Goal: Information Seeking & Learning: Find specific fact

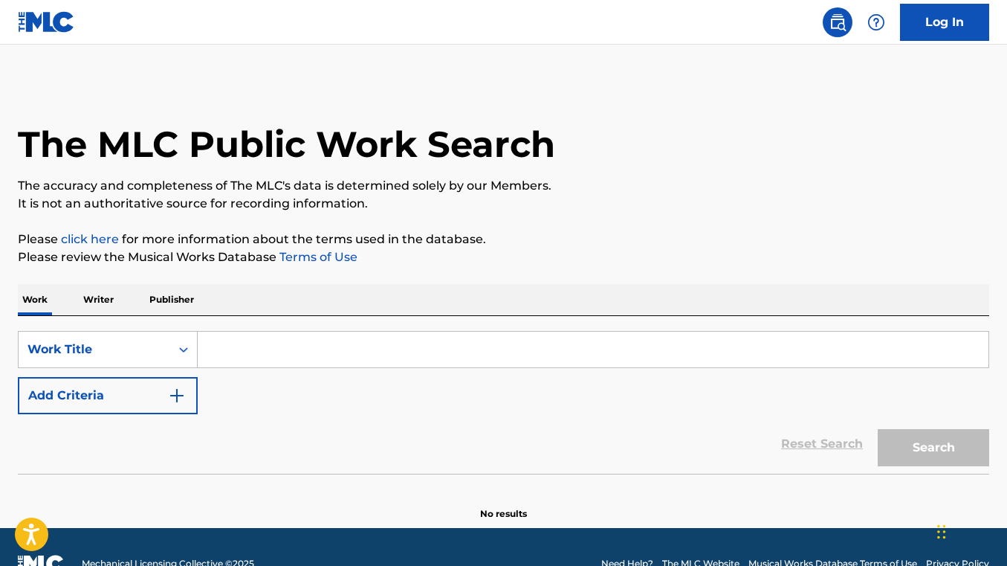
click at [326, 340] on input "Search Form" at bounding box center [593, 349] width 791 height 36
paste input "OPEN THE FLOODGATES"
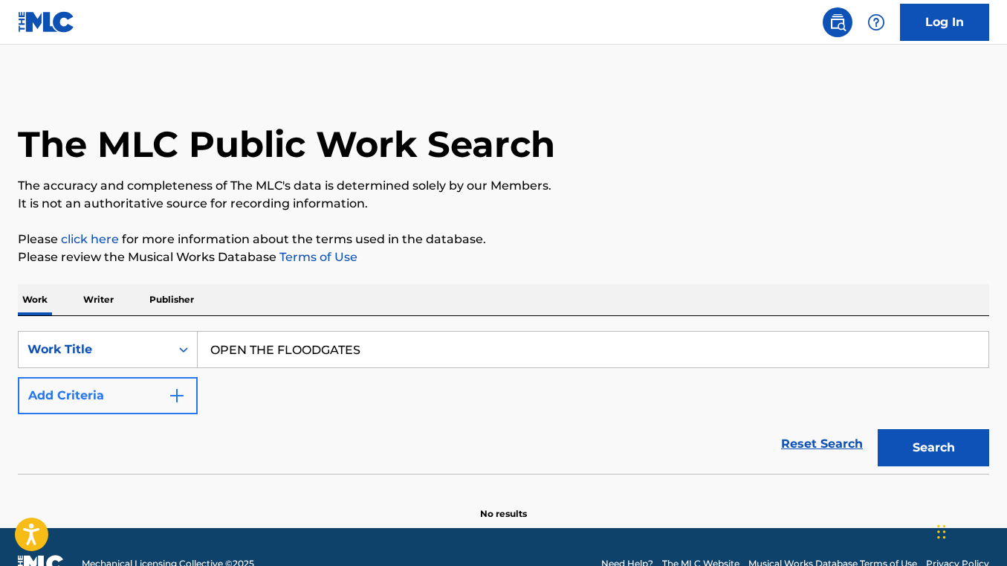
type input "OPEN THE FLOODGATES"
click at [158, 377] on button "Add Criteria" at bounding box center [108, 395] width 180 height 37
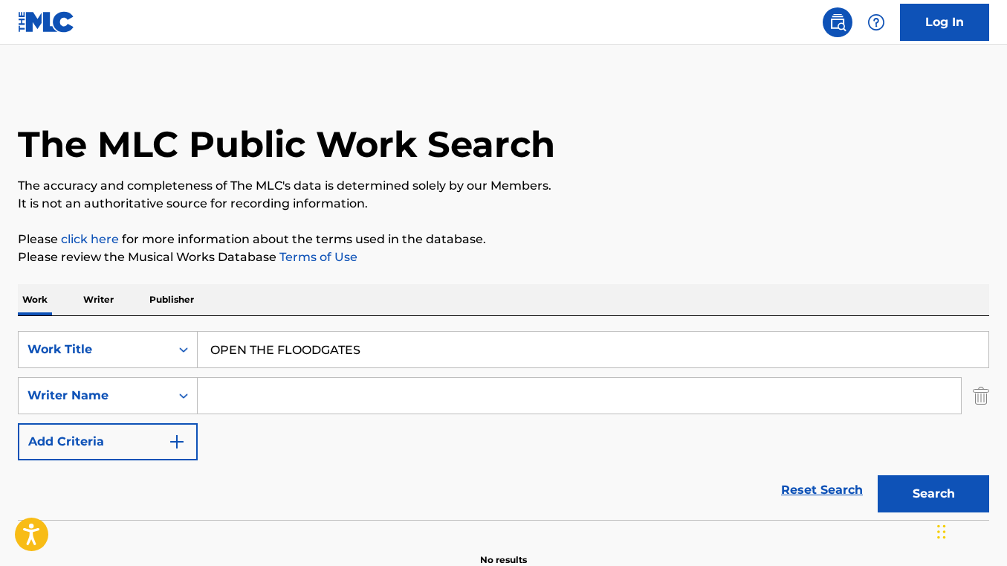
click at [326, 401] on input "Search Form" at bounding box center [579, 396] width 763 height 36
paste input "[PERSON_NAME]"
type input "[PERSON_NAME]"
click at [878, 475] on button "Search" at bounding box center [933, 493] width 111 height 37
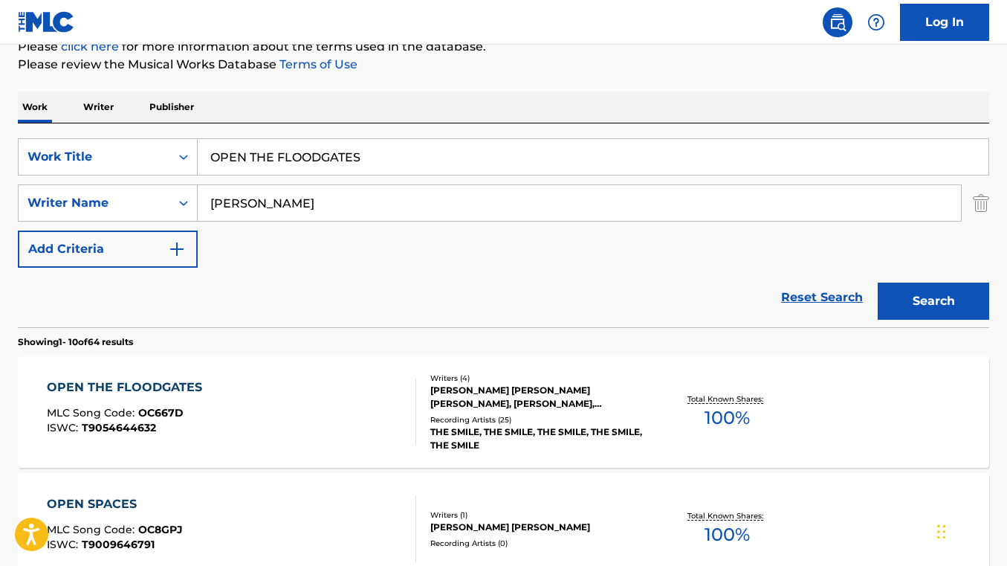
scroll to position [193, 0]
click at [302, 393] on div "OPEN THE FLOODGATES MLC Song Code : OC667D ISWC : T9054644632" at bounding box center [231, 411] width 369 height 67
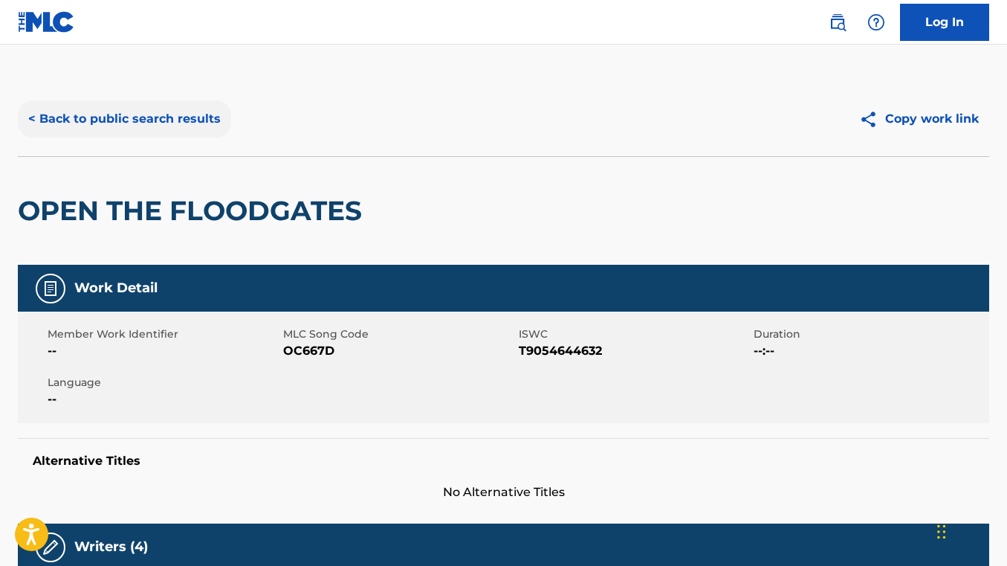
click at [159, 109] on button "< Back to public search results" at bounding box center [124, 118] width 213 height 37
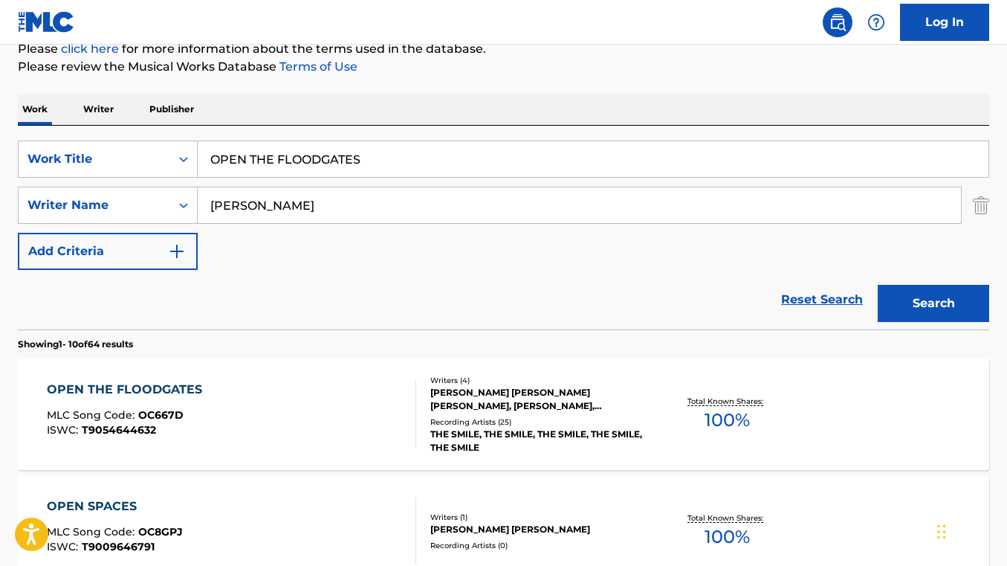
scroll to position [189, 0]
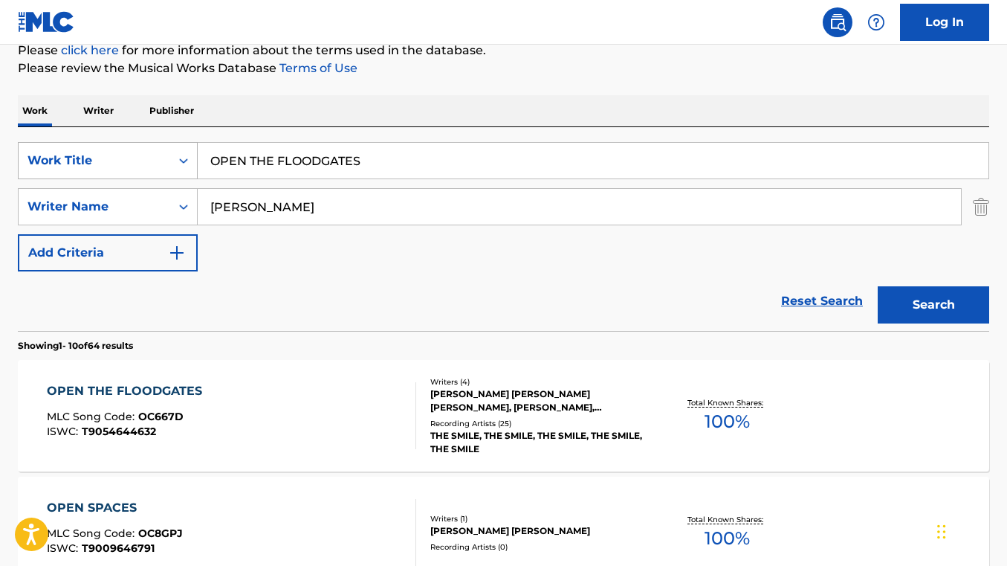
drag, startPoint x: 369, startPoint y: 159, endPoint x: 183, endPoint y: 151, distance: 186.0
click at [183, 151] on div "SearchWithCriteria40f76c51-c3ef-4e94-ac4a-392c4e8b4903 Work Title OPEN THE FLOO…" at bounding box center [503, 160] width 971 height 37
paste input "SONG OF THE SLEIGH BELL"
type input "SONG OF THE SLEIGH BELLS"
drag, startPoint x: 376, startPoint y: 216, endPoint x: 214, endPoint y: 196, distance: 163.3
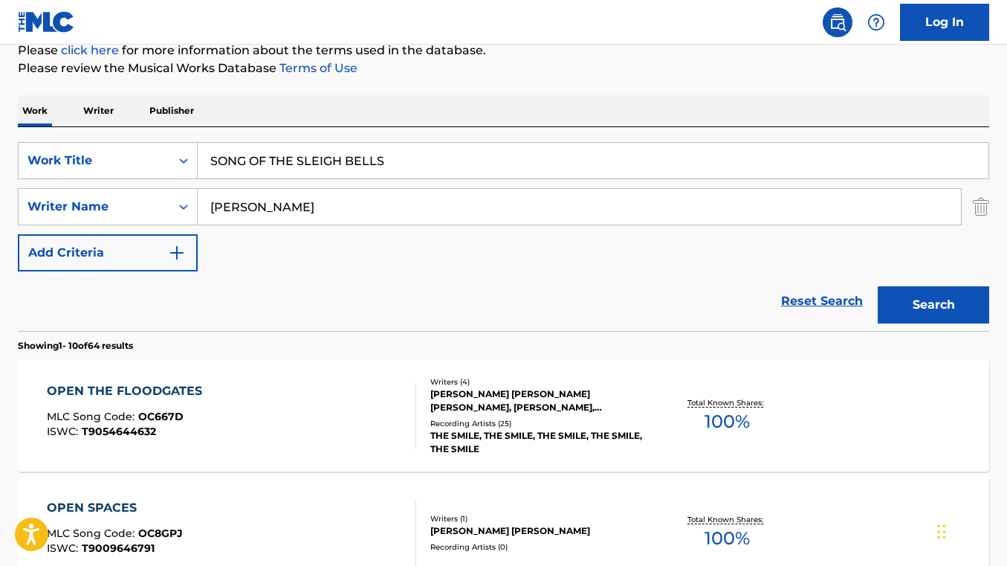
click at [214, 196] on input "JONATHAN GREENWOOD" at bounding box center [579, 207] width 763 height 36
paste input "FORMAN BROWN"
type input "FORMAN BROWN"
click at [878, 286] on button "Search" at bounding box center [933, 304] width 111 height 37
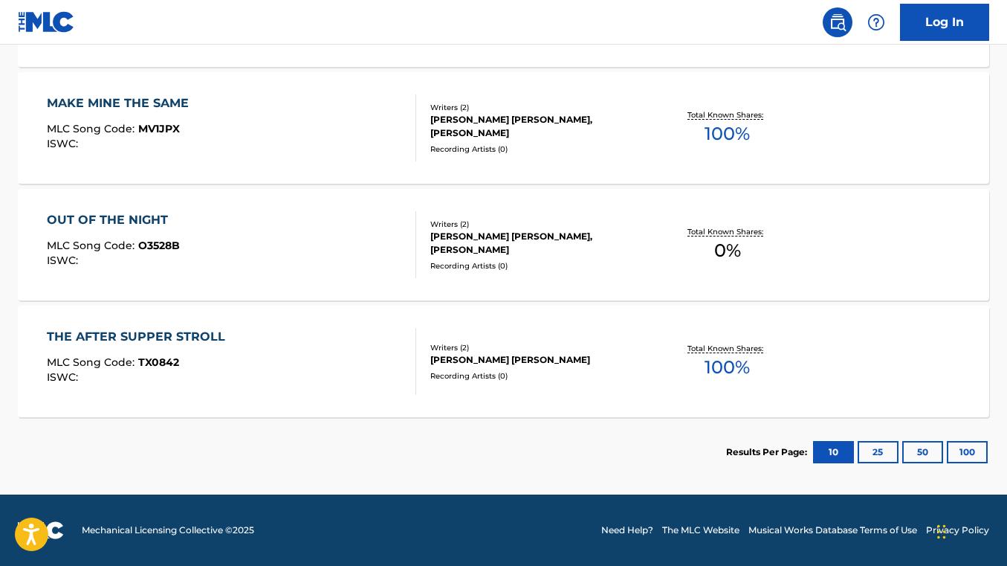
scroll to position [0, 0]
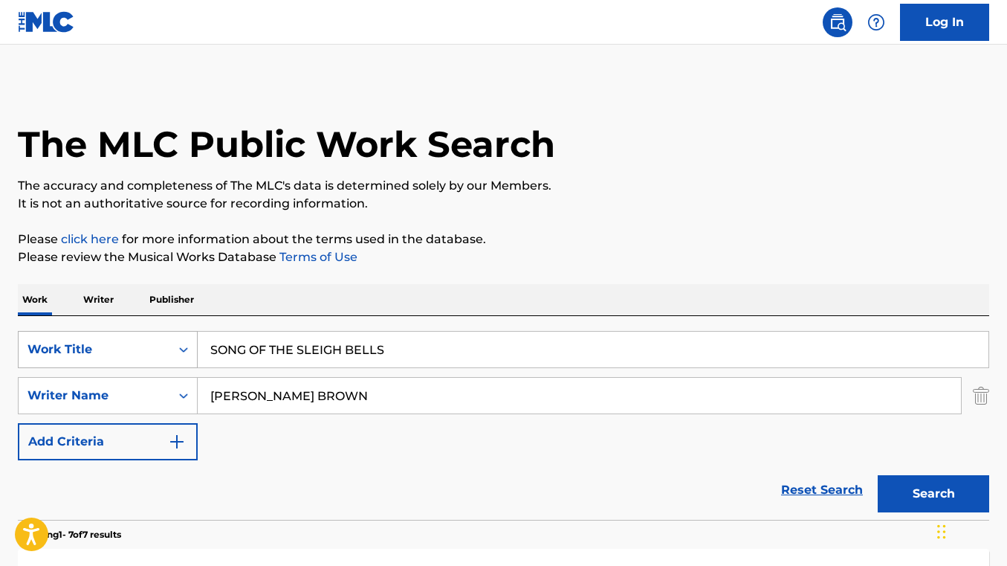
drag, startPoint x: 405, startPoint y: 345, endPoint x: 185, endPoint y: 331, distance: 220.4
click at [185, 331] on div "SearchWithCriteria40f76c51-c3ef-4e94-ac4a-392c4e8b4903 Work Title SONG OF THE S…" at bounding box center [503, 349] width 971 height 37
paste input "ALWAYS ON TIME"
type input "ALWAYS ON TIME"
drag, startPoint x: 336, startPoint y: 399, endPoint x: 164, endPoint y: 390, distance: 172.7
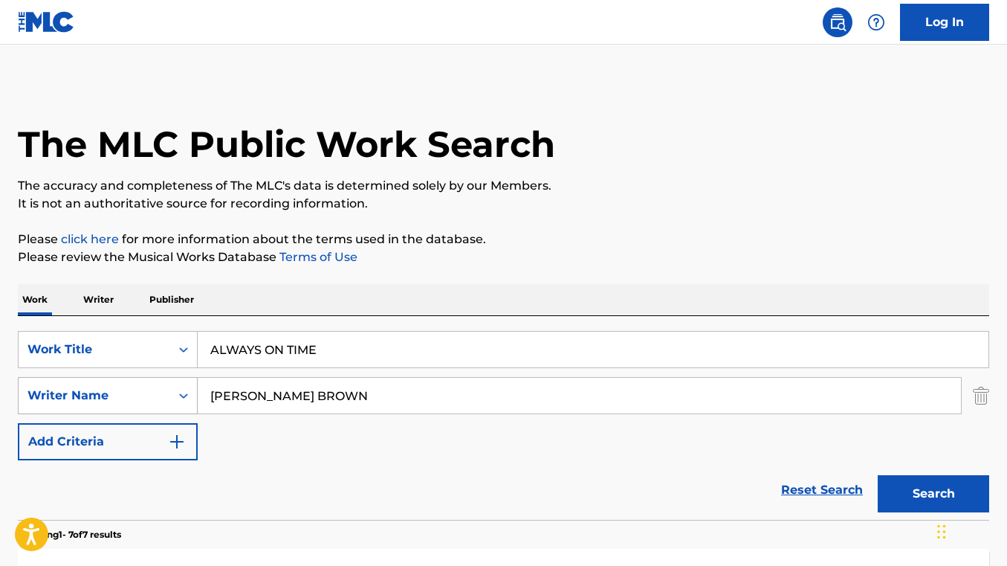
click at [164, 390] on div "SearchWithCriteria603b4b62-e6ea-473e-900f-47aaf9286074 Writer Name FORMAN BROWN" at bounding box center [503, 395] width 971 height 37
paste input "PATRICK BARRETT"
type input "PATRICK BARRETT"
click at [878, 475] on button "Search" at bounding box center [933, 493] width 111 height 37
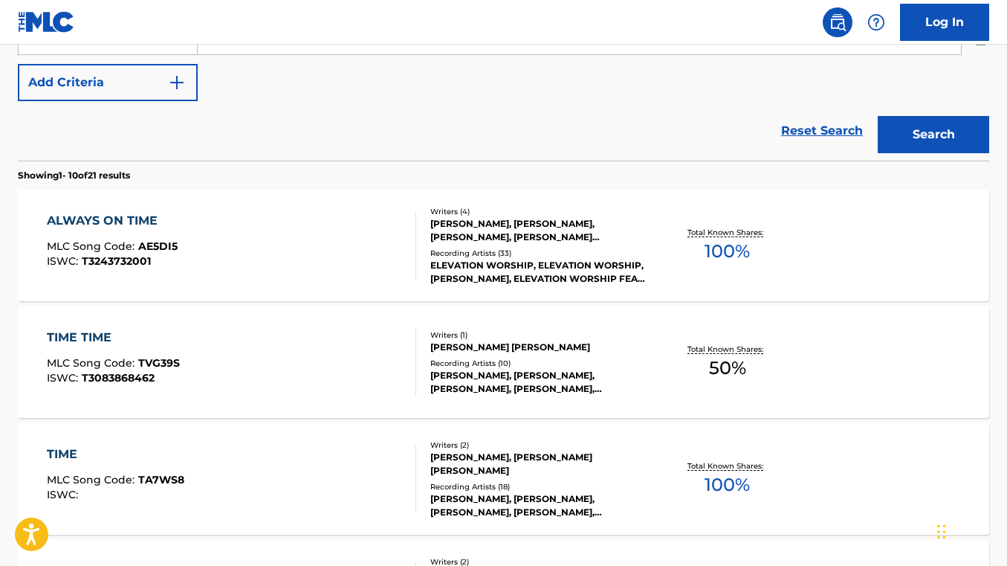
scroll to position [365, 0]
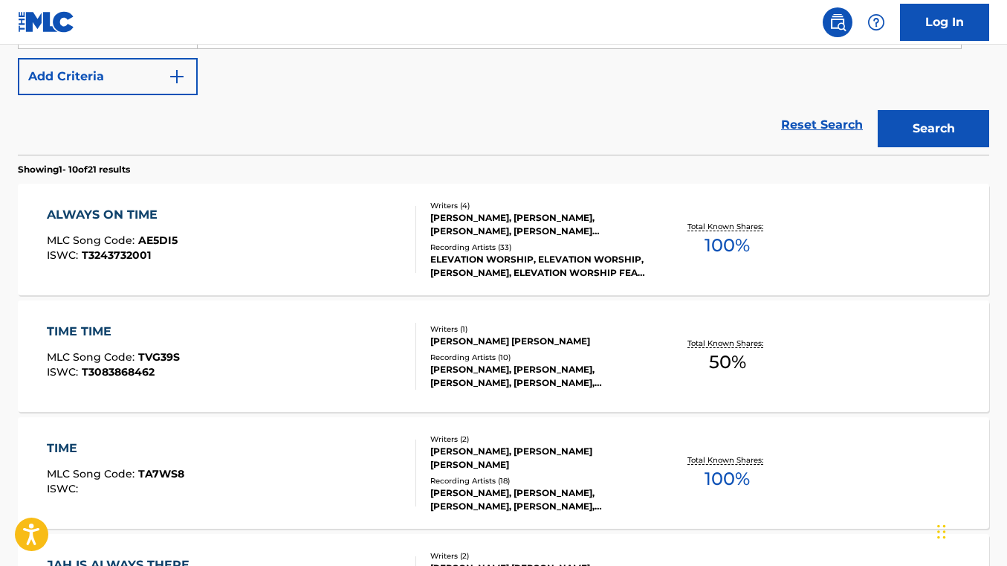
click at [347, 257] on div "ALWAYS ON TIME MLC Song Code : AE5DI5 ISWC : T3243732001" at bounding box center [231, 239] width 369 height 67
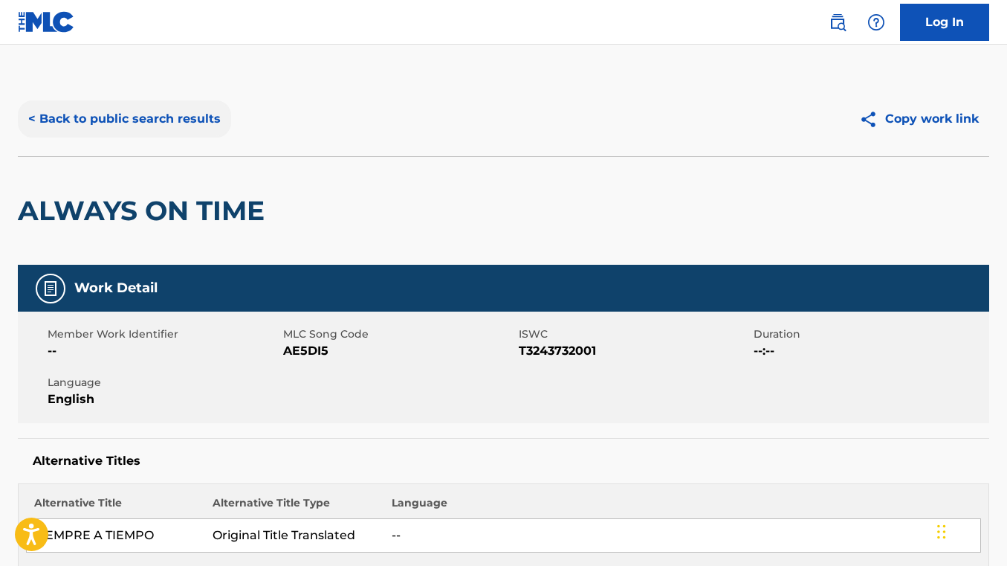
click at [185, 107] on button "< Back to public search results" at bounding box center [124, 118] width 213 height 37
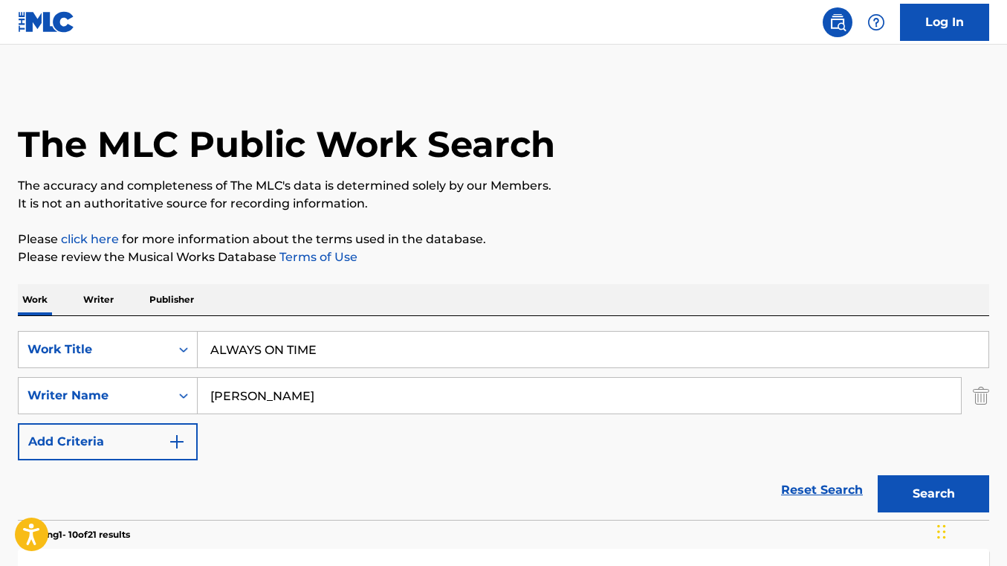
drag, startPoint x: 341, startPoint y: 341, endPoint x: 386, endPoint y: 359, distance: 48.7
click at [386, 359] on input "ALWAYS ON TIME" at bounding box center [593, 349] width 791 height 36
paste input "MIDNIGHT TRAIN TO MEMPHIS"
type input "MIDNIGHT TRAIN TO MEMPHIS"
drag, startPoint x: 340, startPoint y: 401, endPoint x: 197, endPoint y: 389, distance: 143.9
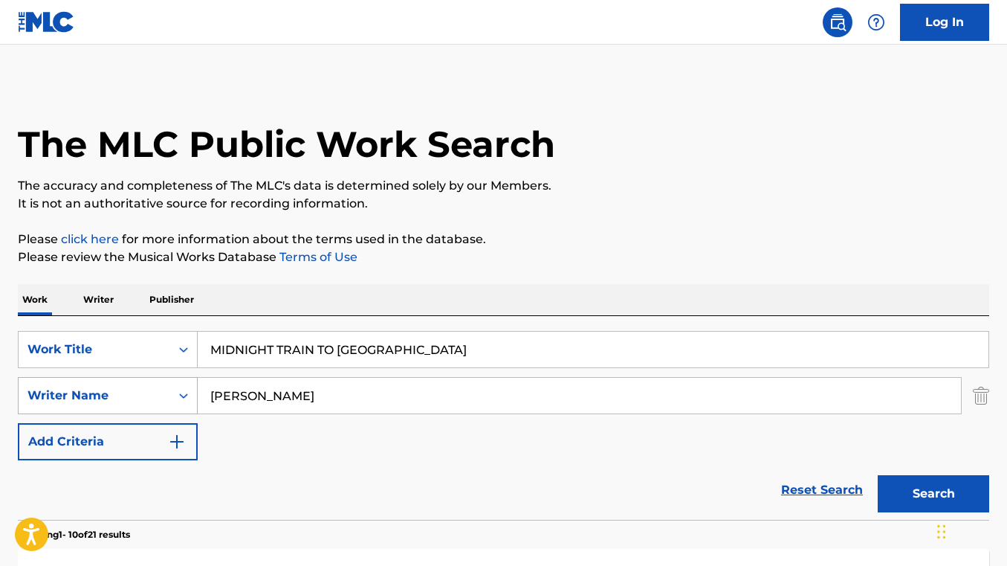
click at [197, 389] on div "SearchWithCriteria603b4b62-e6ea-473e-900f-47aaf9286074 Writer Name PATRICK BARR…" at bounding box center [503, 395] width 971 height 37
paste input "CHRIS STAPLETON"
click at [878, 475] on button "Search" at bounding box center [933, 493] width 111 height 37
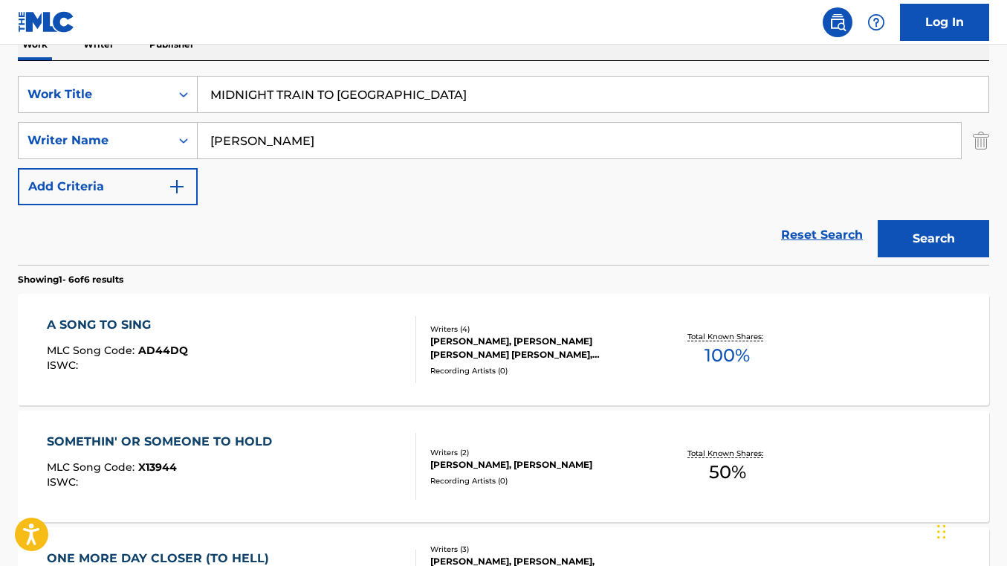
scroll to position [89, 0]
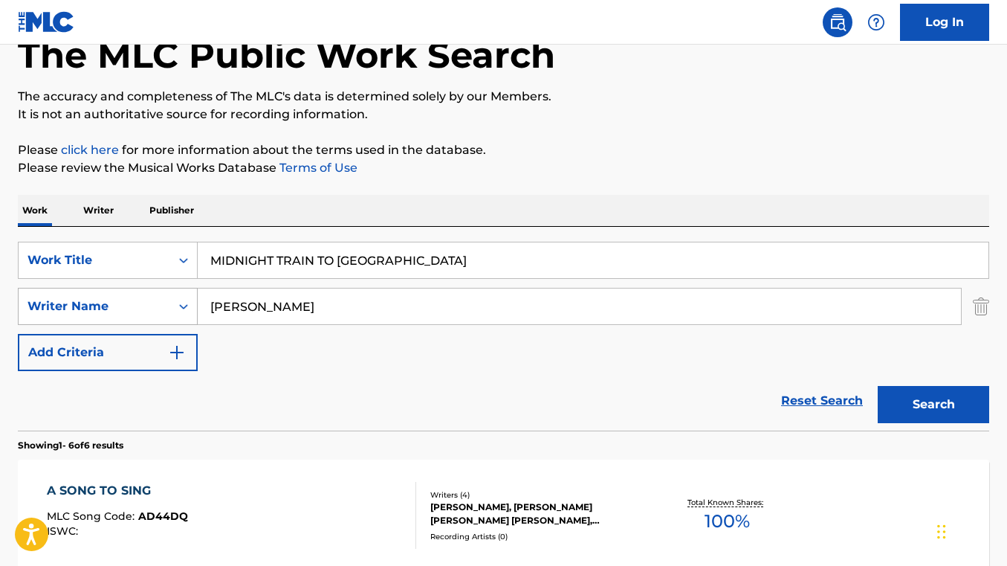
drag, startPoint x: 331, startPoint y: 300, endPoint x: 158, endPoint y: 296, distance: 173.2
click at [160, 297] on div "SearchWithCriteria603b4b62-e6ea-473e-900f-47aaf9286074 Writer Name CHRIS STAPLE…" at bounding box center [503, 306] width 971 height 37
paste input "MIKE HENDERSON"
click at [878, 386] on button "Search" at bounding box center [933, 404] width 111 height 37
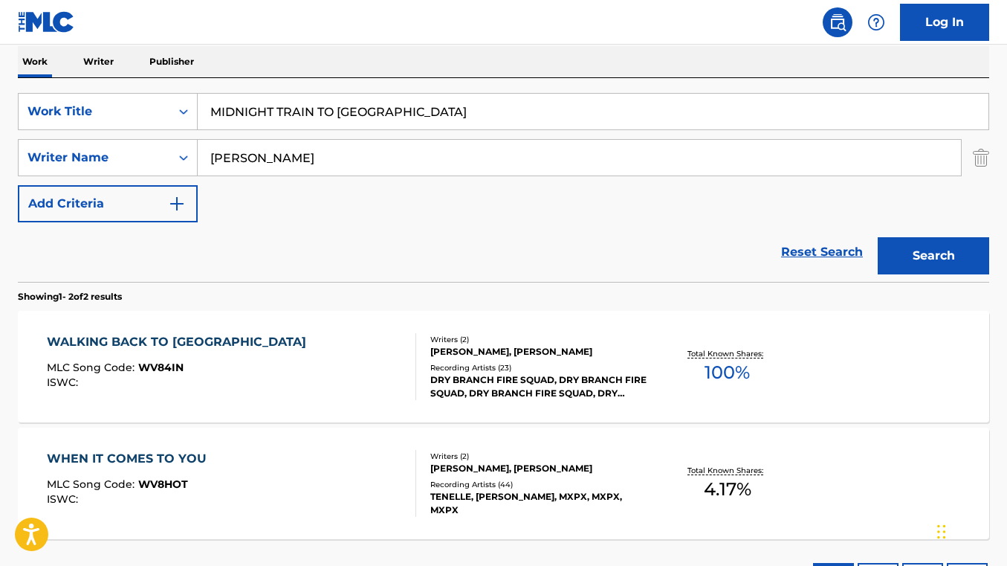
scroll to position [188, 0]
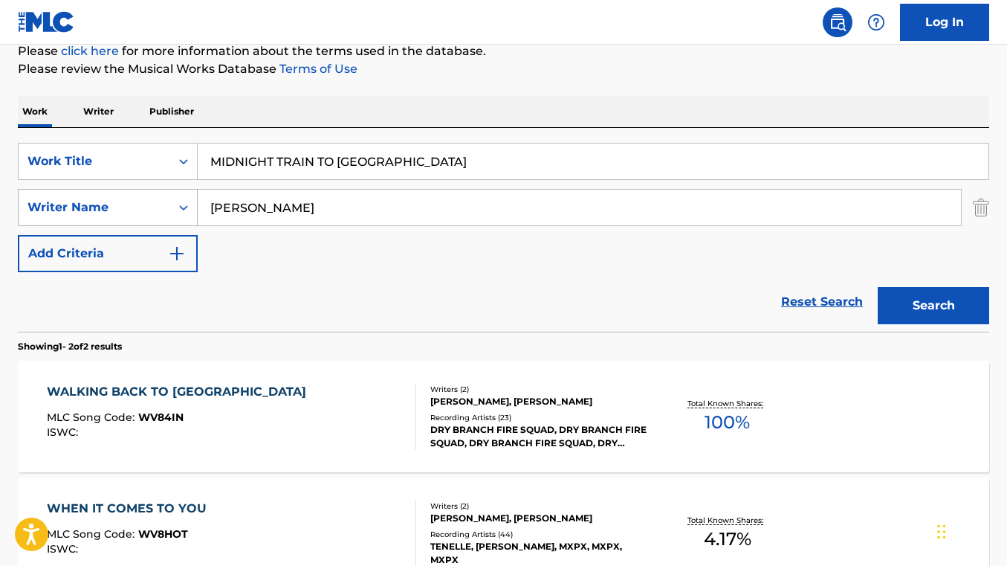
drag, startPoint x: 345, startPoint y: 207, endPoint x: 155, endPoint y: 197, distance: 190.5
click at [155, 197] on div "SearchWithCriteria603b4b62-e6ea-473e-900f-47aaf9286074 Writer Name MIKE HENDERS…" at bounding box center [503, 207] width 971 height 37
paste input "CHRIS STAPLETON"
click at [247, 204] on input "CHRIS STAPLETON" at bounding box center [579, 208] width 763 height 36
type input "CHRISTOPHER STAPLETON"
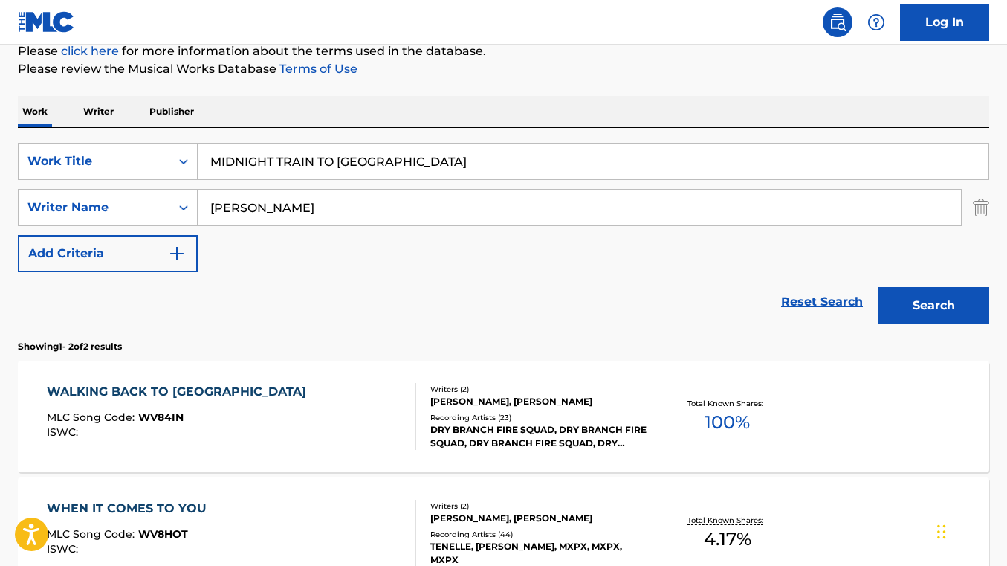
click at [878, 287] on button "Search" at bounding box center [933, 305] width 111 height 37
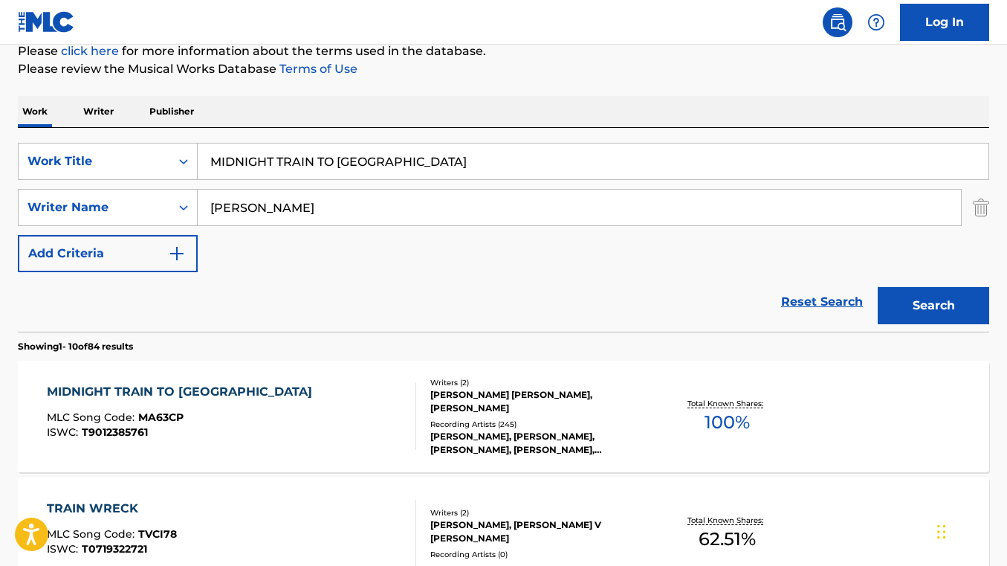
click at [317, 395] on div "MIDNIGHT TRAIN TO MEMPHIS MLC Song Code : MA63CP ISWC : T9012385761" at bounding box center [231, 416] width 369 height 67
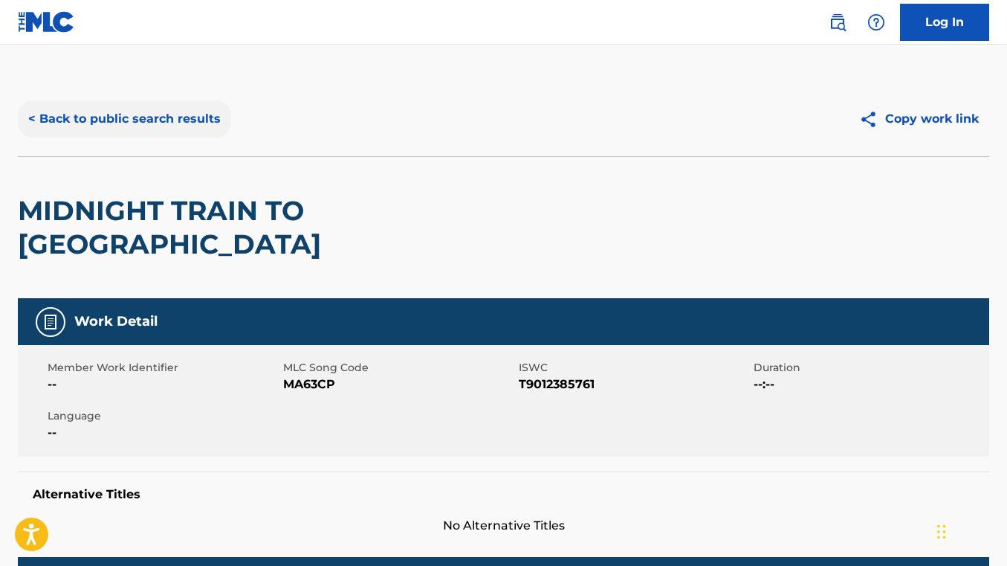
click at [171, 129] on button "< Back to public search results" at bounding box center [124, 118] width 213 height 37
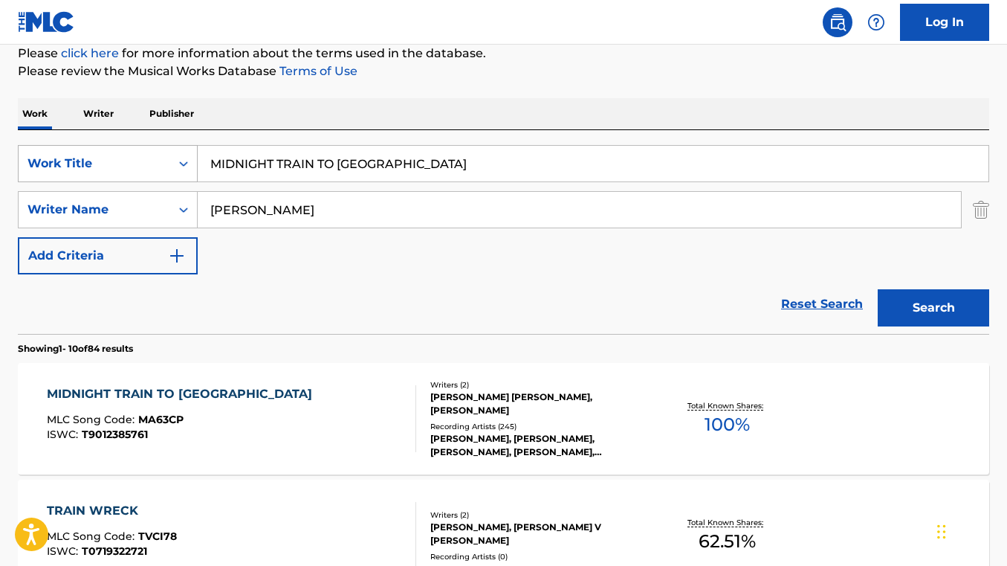
drag, startPoint x: 393, startPoint y: 210, endPoint x: 138, endPoint y: 174, distance: 257.5
click at [138, 174] on div "SearchWithCriteria40f76c51-c3ef-4e94-ac4a-392c4e8b4903 Work Title MIDNIGHT TRAI…" at bounding box center [503, 209] width 971 height 129
paste input "HERIBERTO ACEVES"
type input "HERIBERTO ACEVES"
drag, startPoint x: 406, startPoint y: 169, endPoint x: 203, endPoint y: 157, distance: 203.2
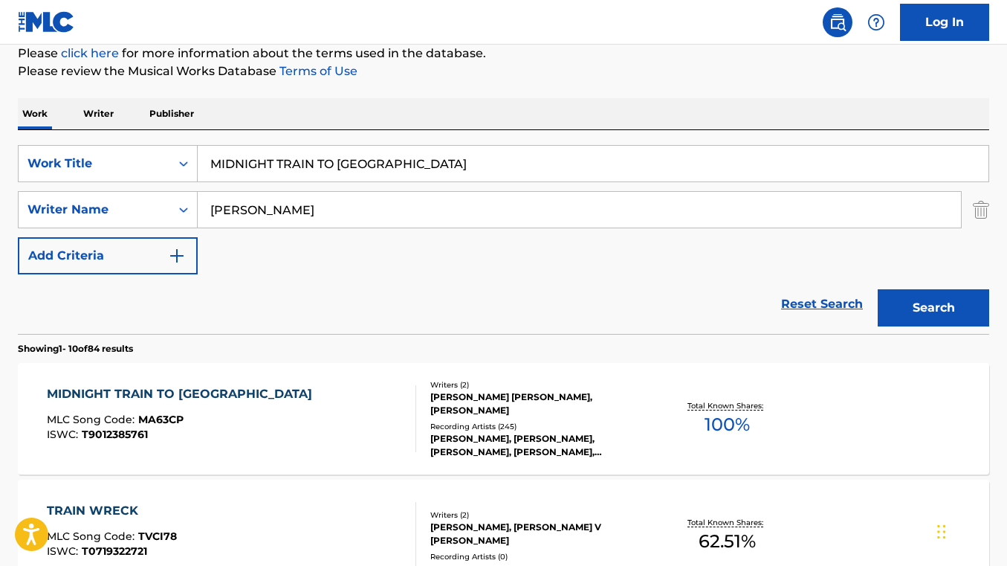
click at [203, 157] on input "MIDNIGHT TRAIN TO MEMPHIS" at bounding box center [593, 164] width 791 height 36
paste input "LAS MAÑANITA"
type input "LAS MAÑANITAS"
click at [878, 289] on button "Search" at bounding box center [933, 307] width 111 height 37
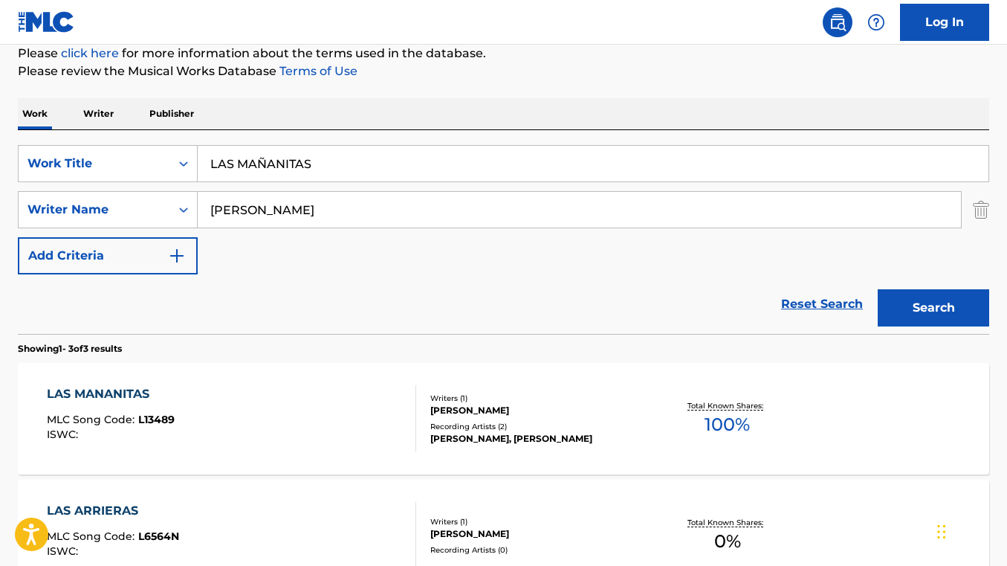
click at [302, 389] on div "LAS MANANITAS MLC Song Code : L13489 ISWC :" at bounding box center [231, 418] width 369 height 67
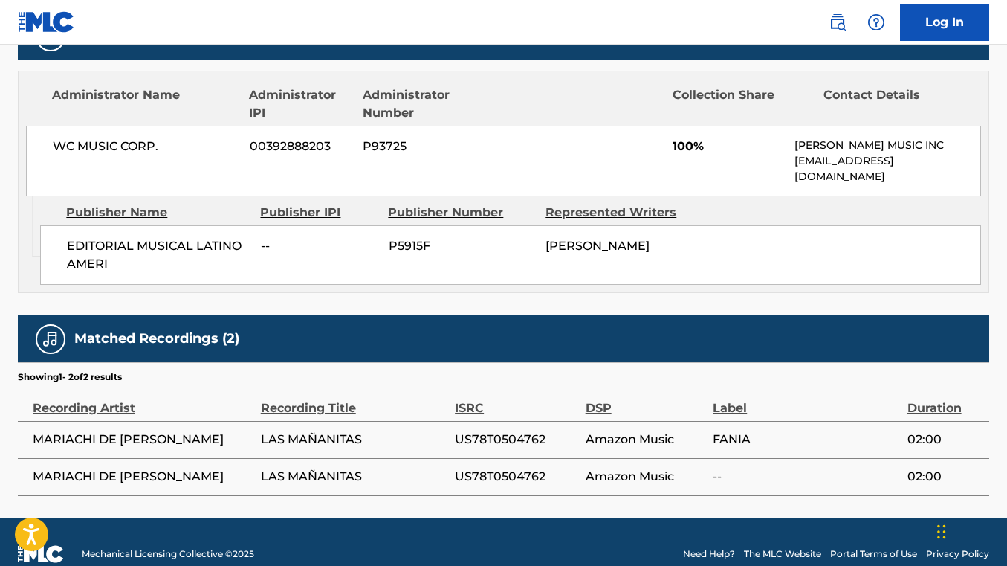
scroll to position [692, 0]
